Goal: Task Accomplishment & Management: Manage account settings

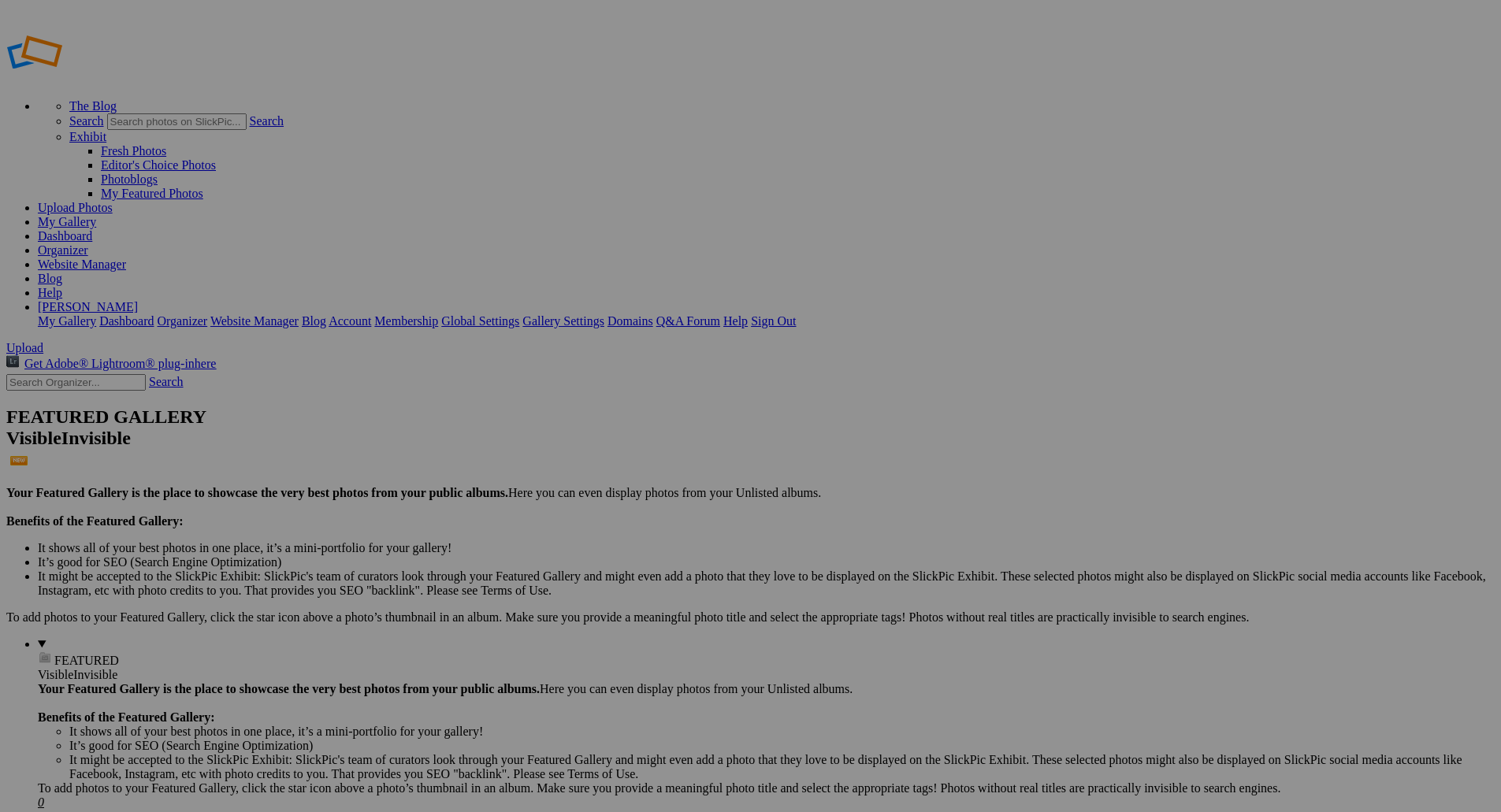
click at [683, 428] on input "text" at bounding box center [628, 436] width 172 height 17
type input "2000 Toyota 4Runner Limited"
click at [610, 485] on span "Create" at bounding box center [592, 492] width 33 height 13
